Goal: Navigation & Orientation: Find specific page/section

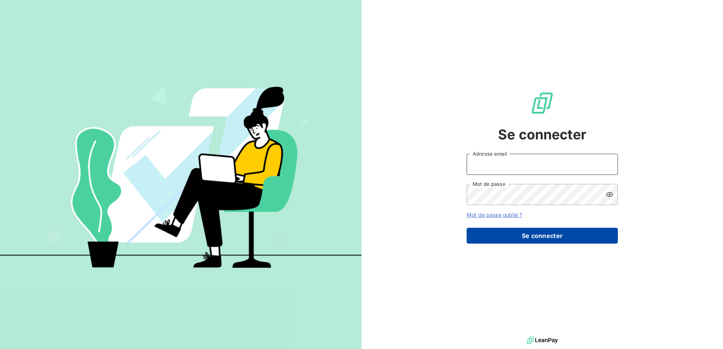
type input "[EMAIL_ADDRESS][DOMAIN_NAME]"
click at [518, 233] on button "Se connecter" at bounding box center [541, 236] width 151 height 16
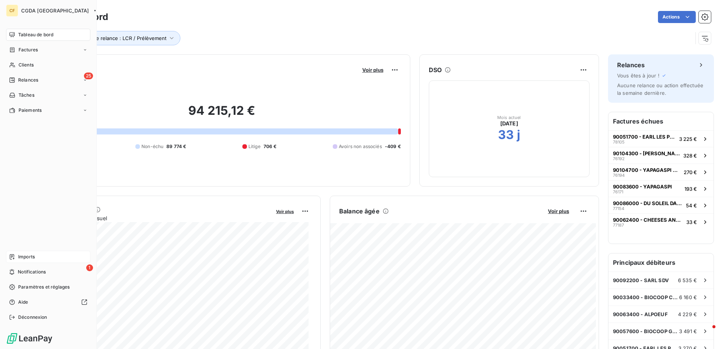
click at [25, 257] on span "Imports" at bounding box center [26, 257] width 17 height 7
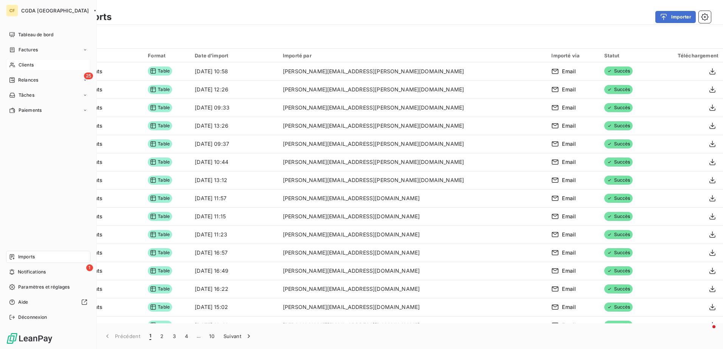
click at [40, 68] on div "Clients" at bounding box center [48, 65] width 84 height 12
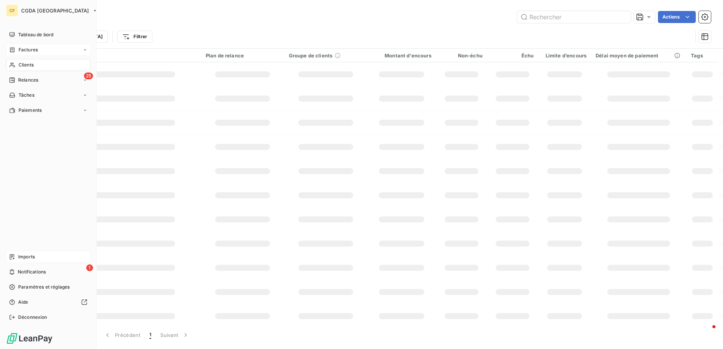
click at [43, 54] on div "Factures" at bounding box center [48, 50] width 84 height 12
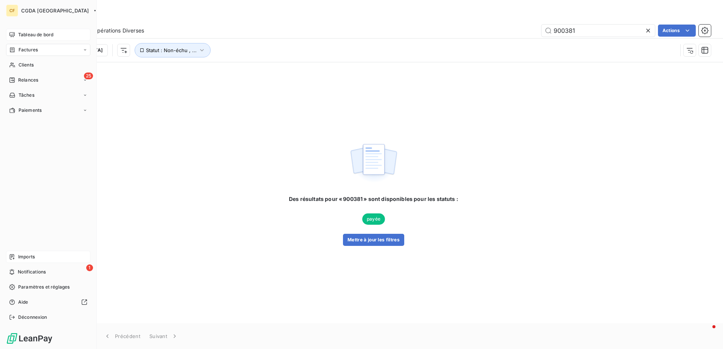
click at [48, 37] on span "Tableau de bord" at bounding box center [35, 34] width 35 height 7
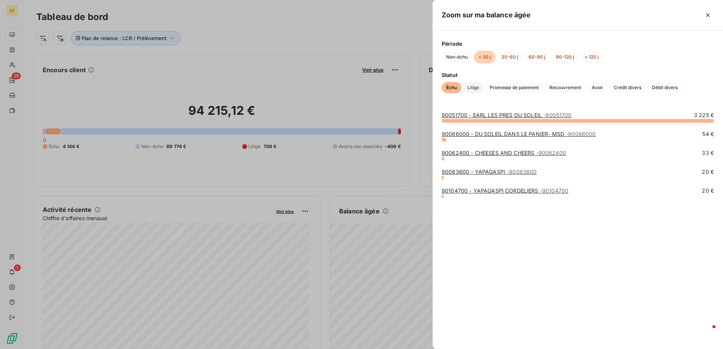
click at [473, 88] on span "Litige" at bounding box center [473, 87] width 21 height 11
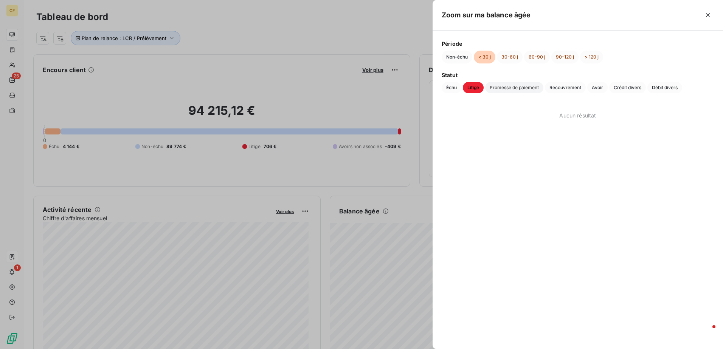
click at [514, 88] on span "Promesse de paiement" at bounding box center [514, 87] width 58 height 11
click at [566, 86] on span "Recouvrement" at bounding box center [565, 87] width 41 height 11
click at [598, 87] on span "Avoir" at bounding box center [597, 87] width 20 height 11
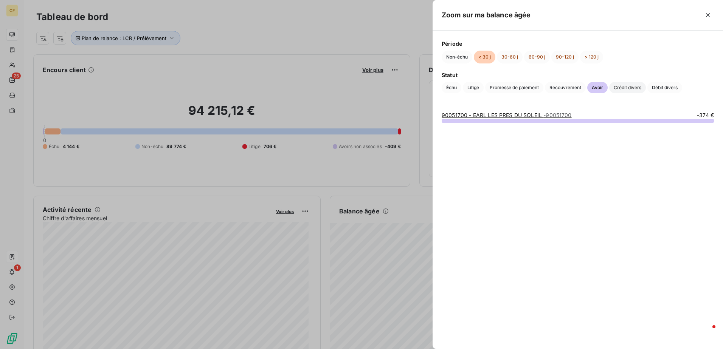
click at [621, 86] on span "Crédit divers" at bounding box center [627, 87] width 37 height 11
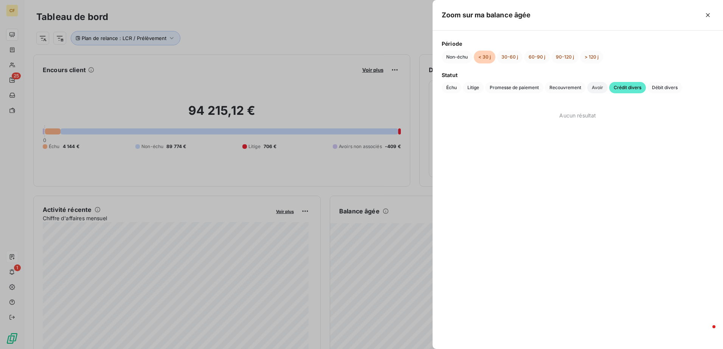
click at [598, 87] on span "Avoir" at bounding box center [597, 87] width 20 height 11
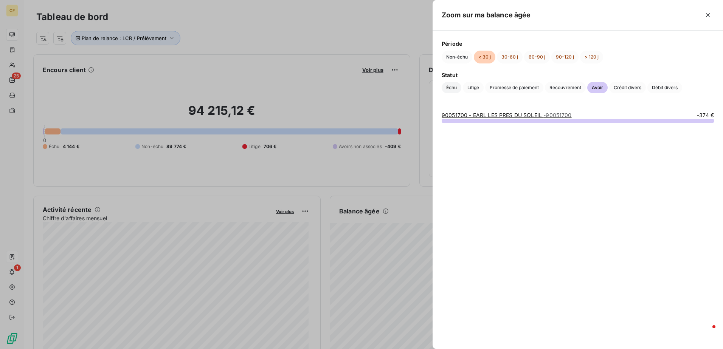
click at [446, 89] on span "Échu" at bounding box center [452, 87] width 20 height 11
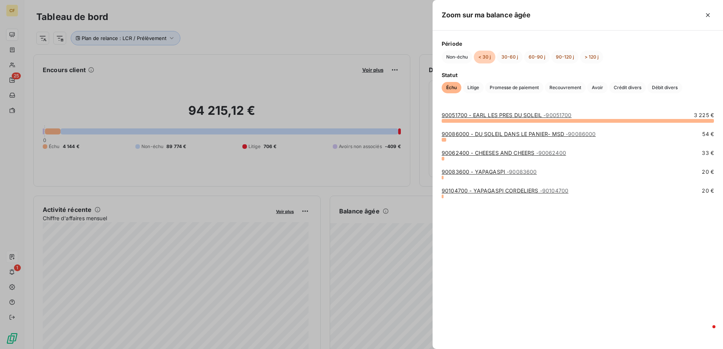
click at [154, 256] on div at bounding box center [361, 174] width 723 height 349
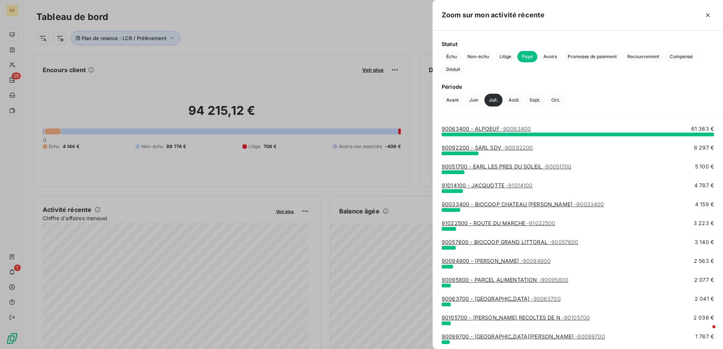
click at [200, 259] on div at bounding box center [361, 174] width 723 height 349
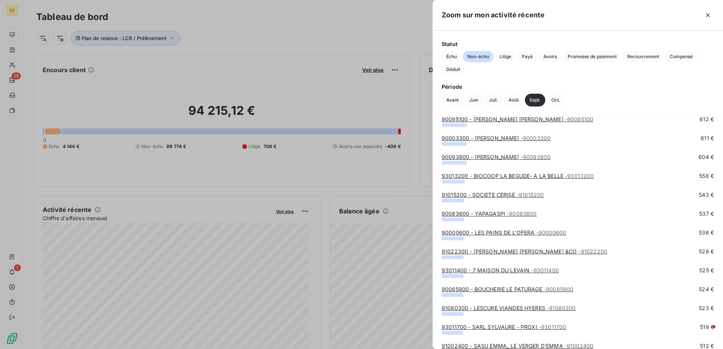
scroll to position [680, 0]
